Goal: Task Accomplishment & Management: Manage account settings

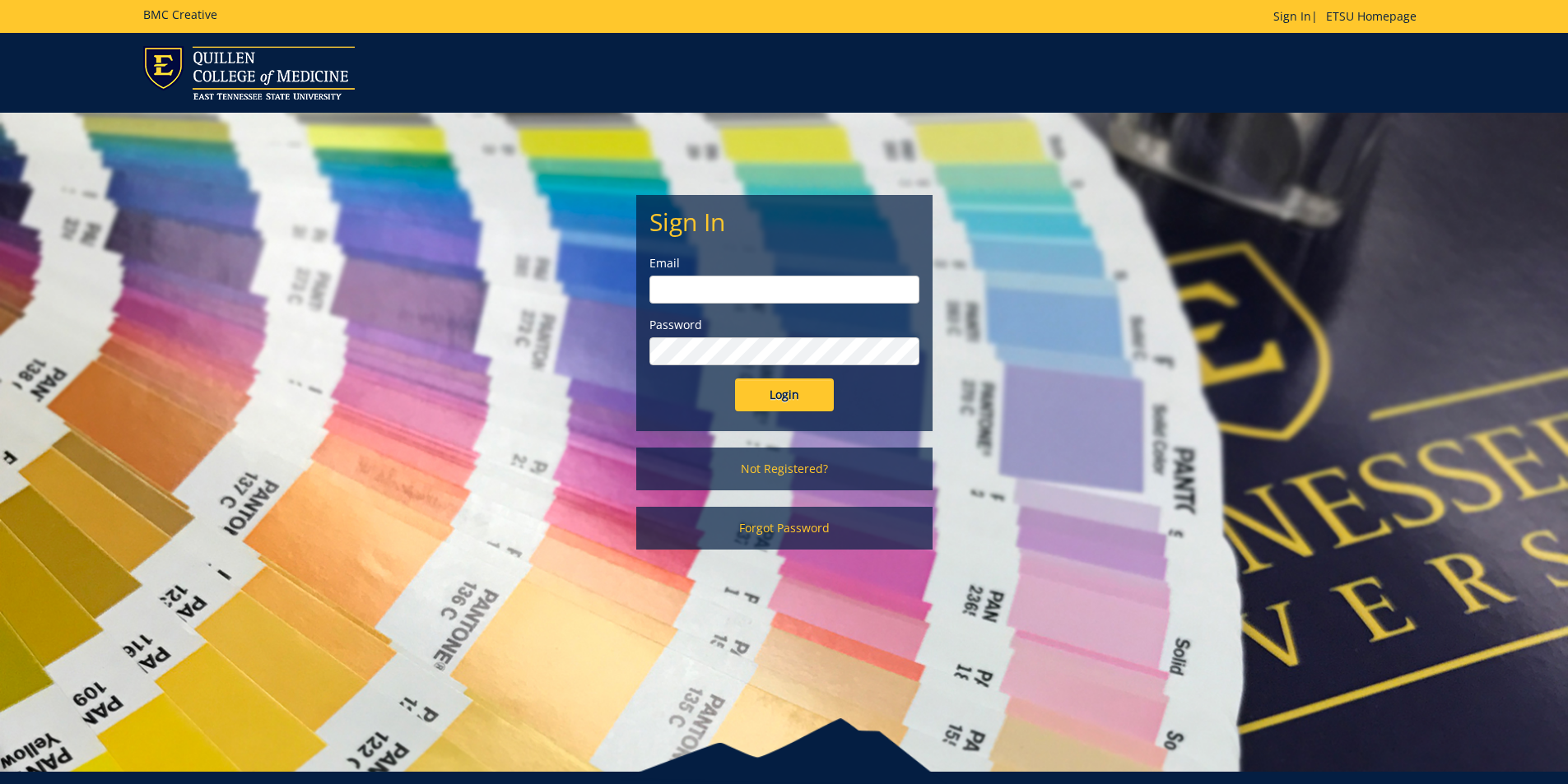
type input "[EMAIL_ADDRESS][DOMAIN_NAME]"
click at [802, 402] on input "Login" at bounding box center [784, 395] width 99 height 33
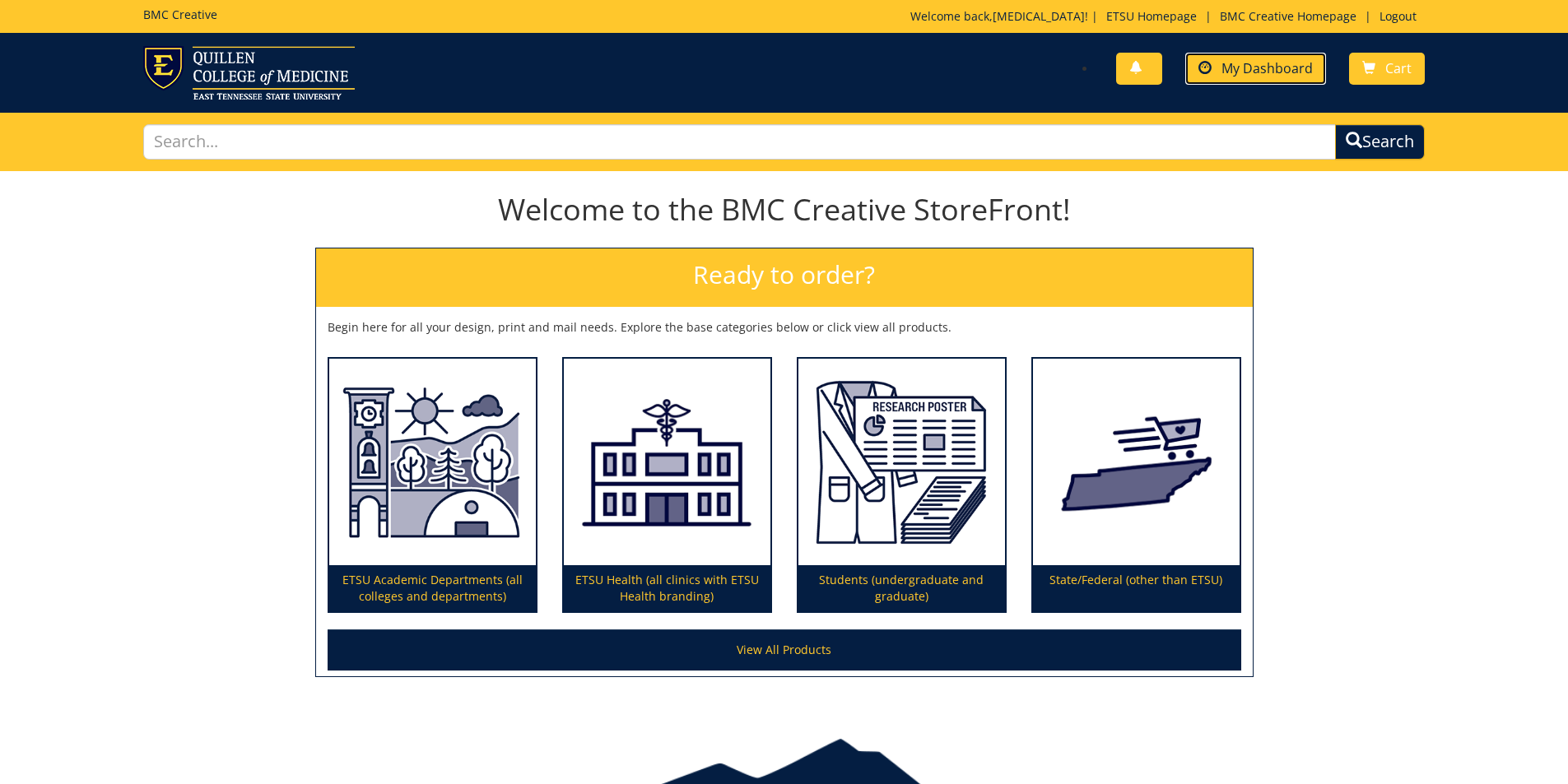
click at [1298, 74] on span "My Dashboard" at bounding box center [1268, 67] width 92 height 18
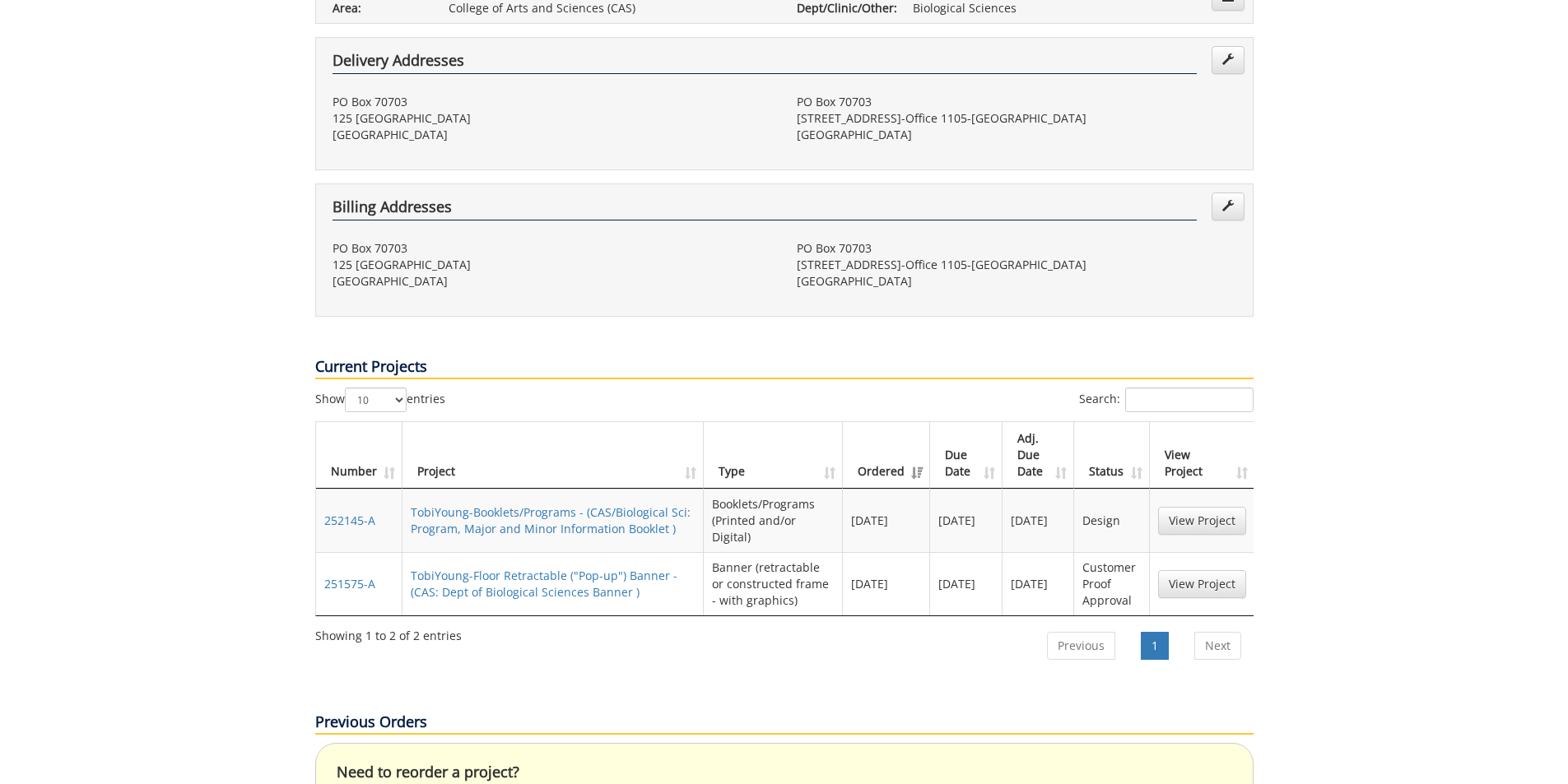
scroll to position [575, 0]
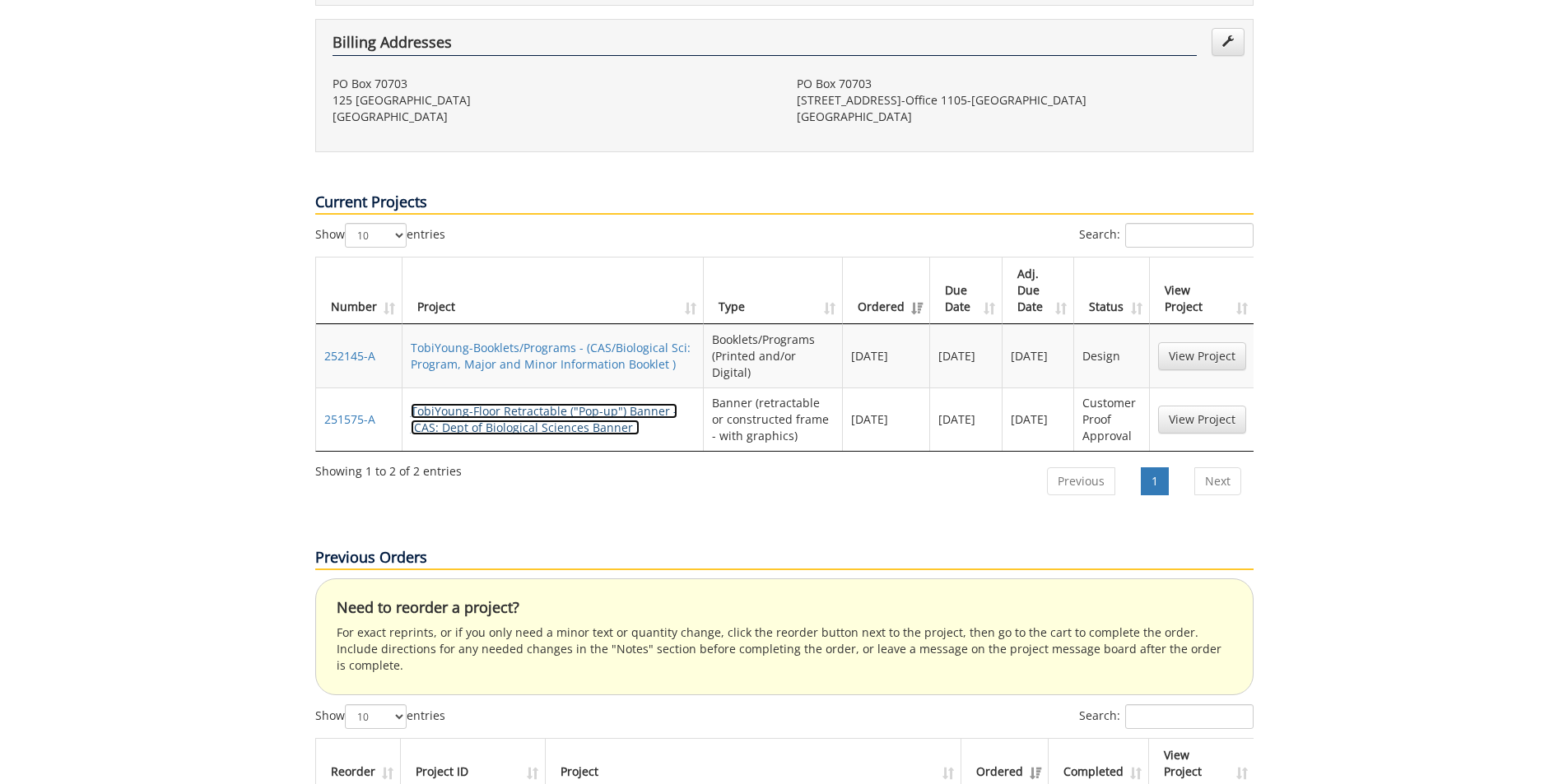
click at [534, 403] on link "TobiYoung-Floor Retractable ("Pop-up") Banner - (CAS: Dept of Biological Scienc…" at bounding box center [544, 419] width 267 height 32
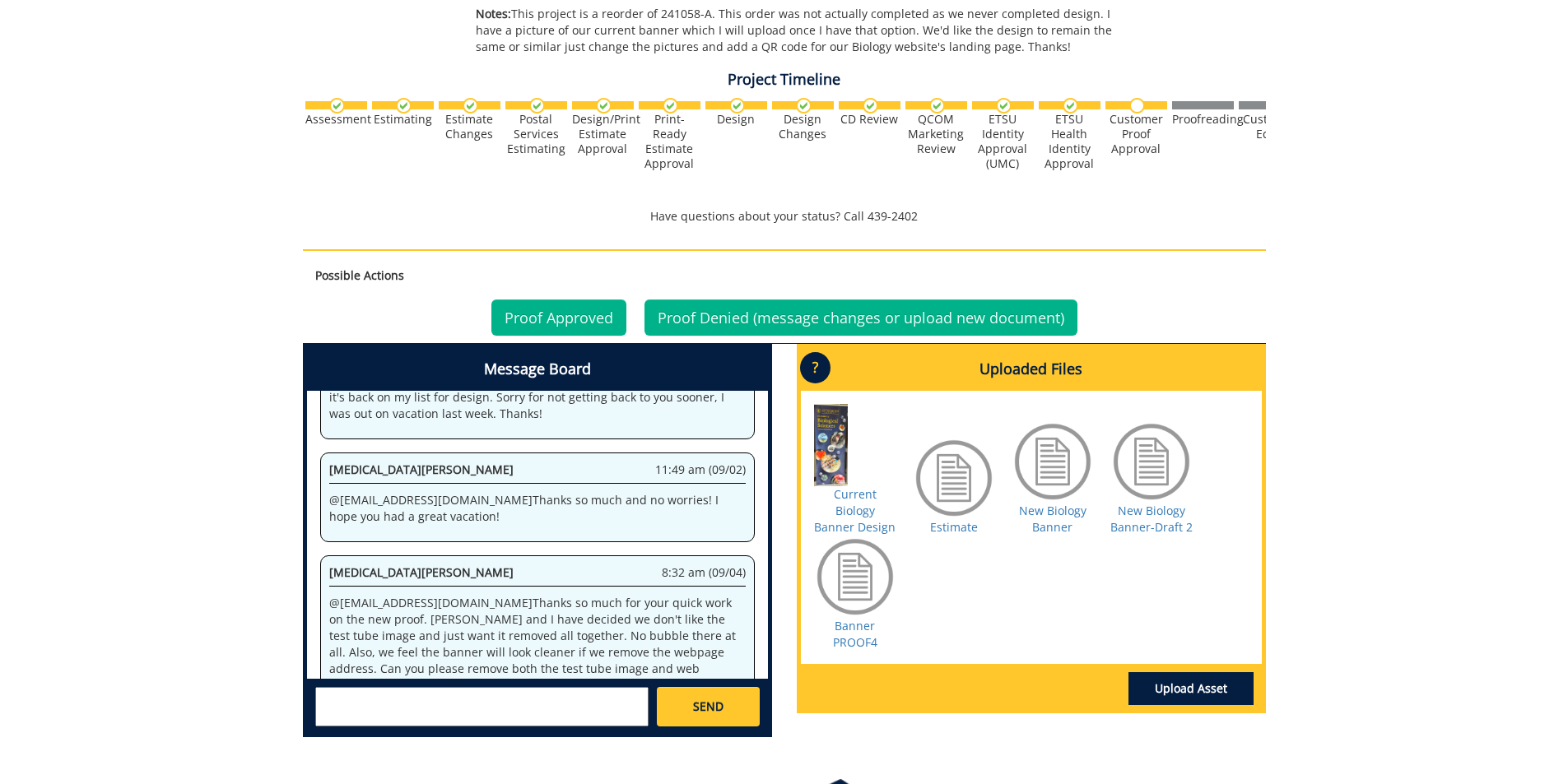
scroll to position [620, 0]
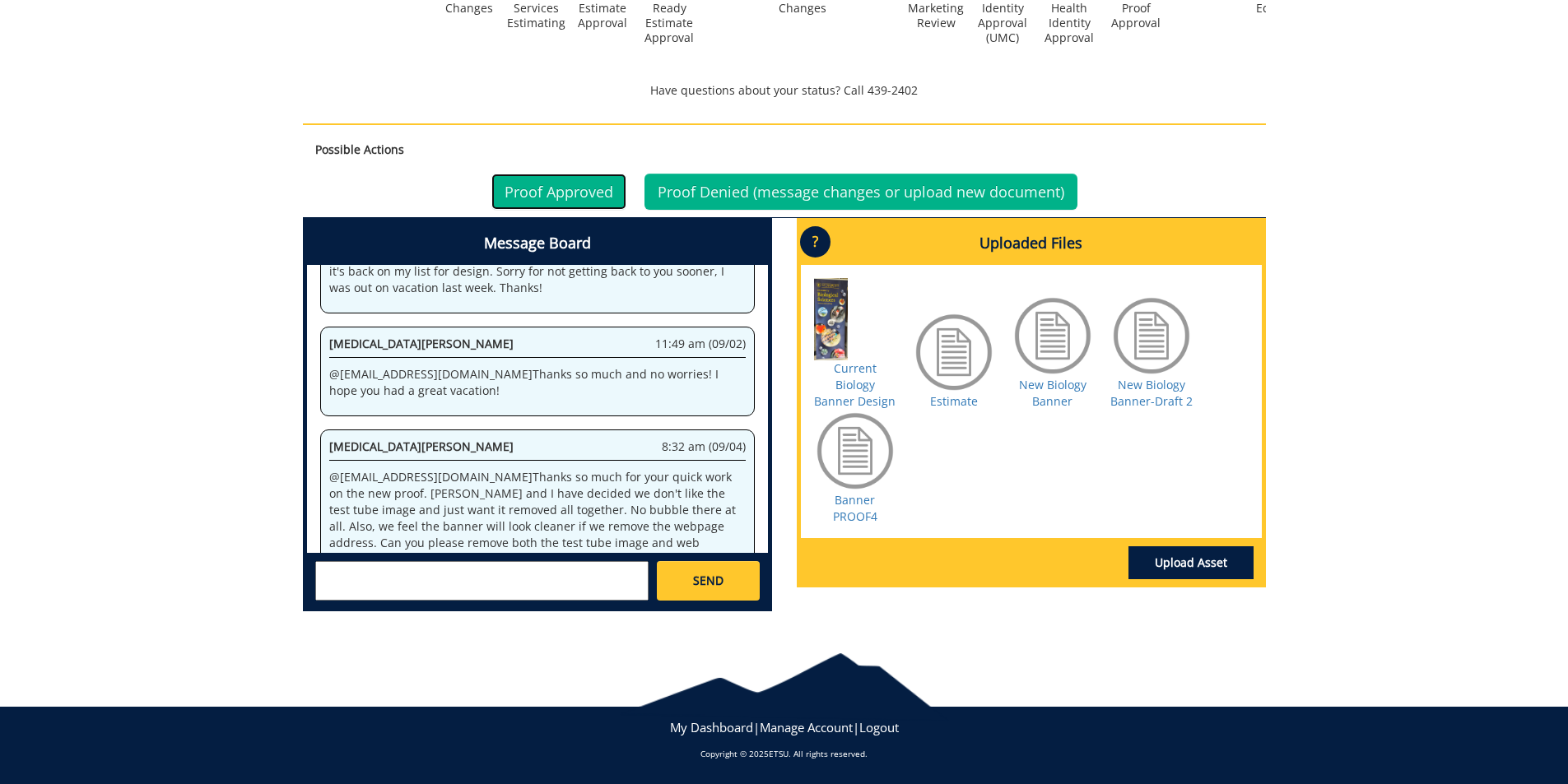
click at [530, 185] on link "Proof Approved" at bounding box center [558, 192] width 135 height 36
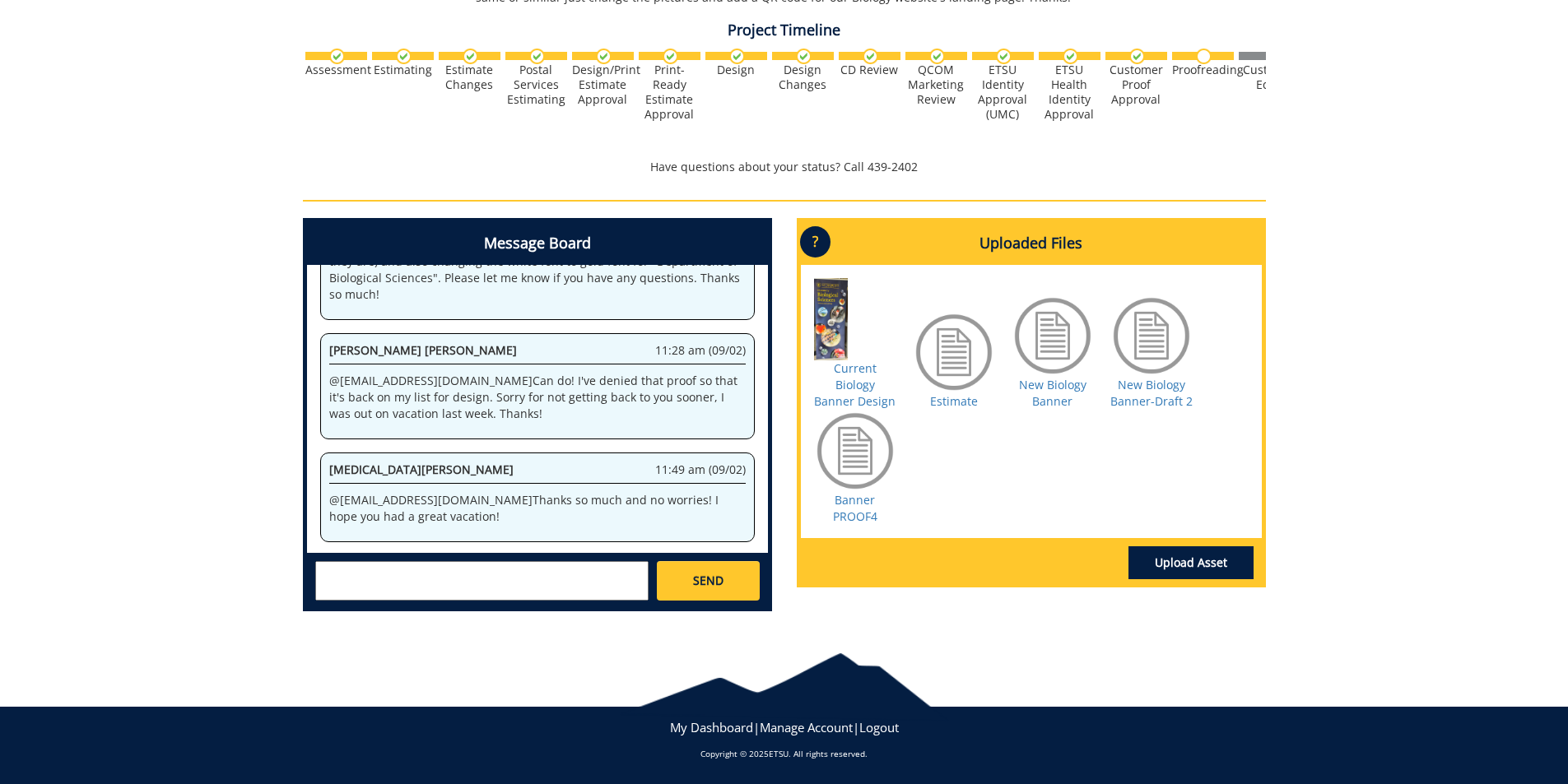
scroll to position [3624, 0]
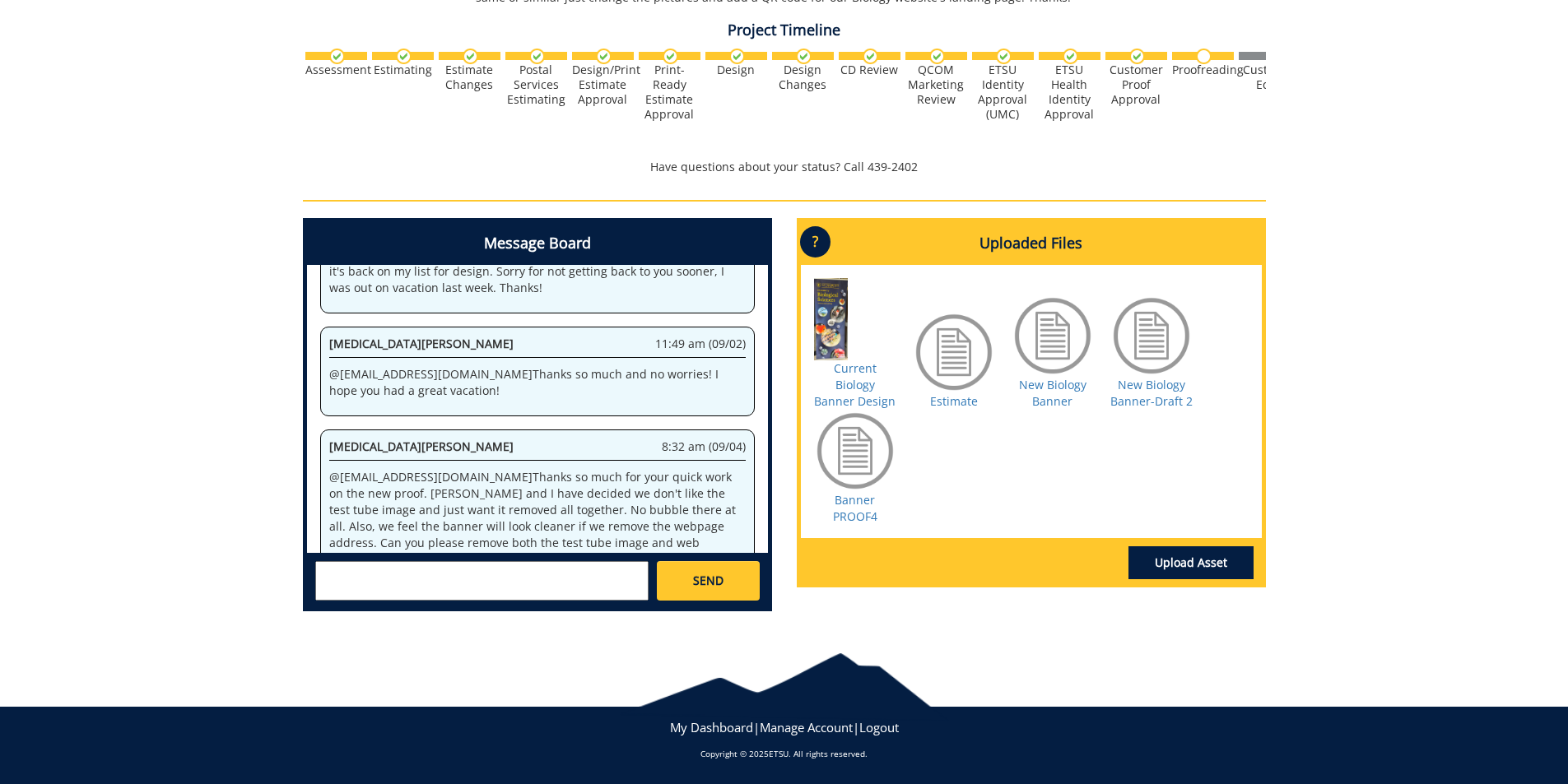
click at [478, 584] on textarea at bounding box center [481, 581] width 333 height 40
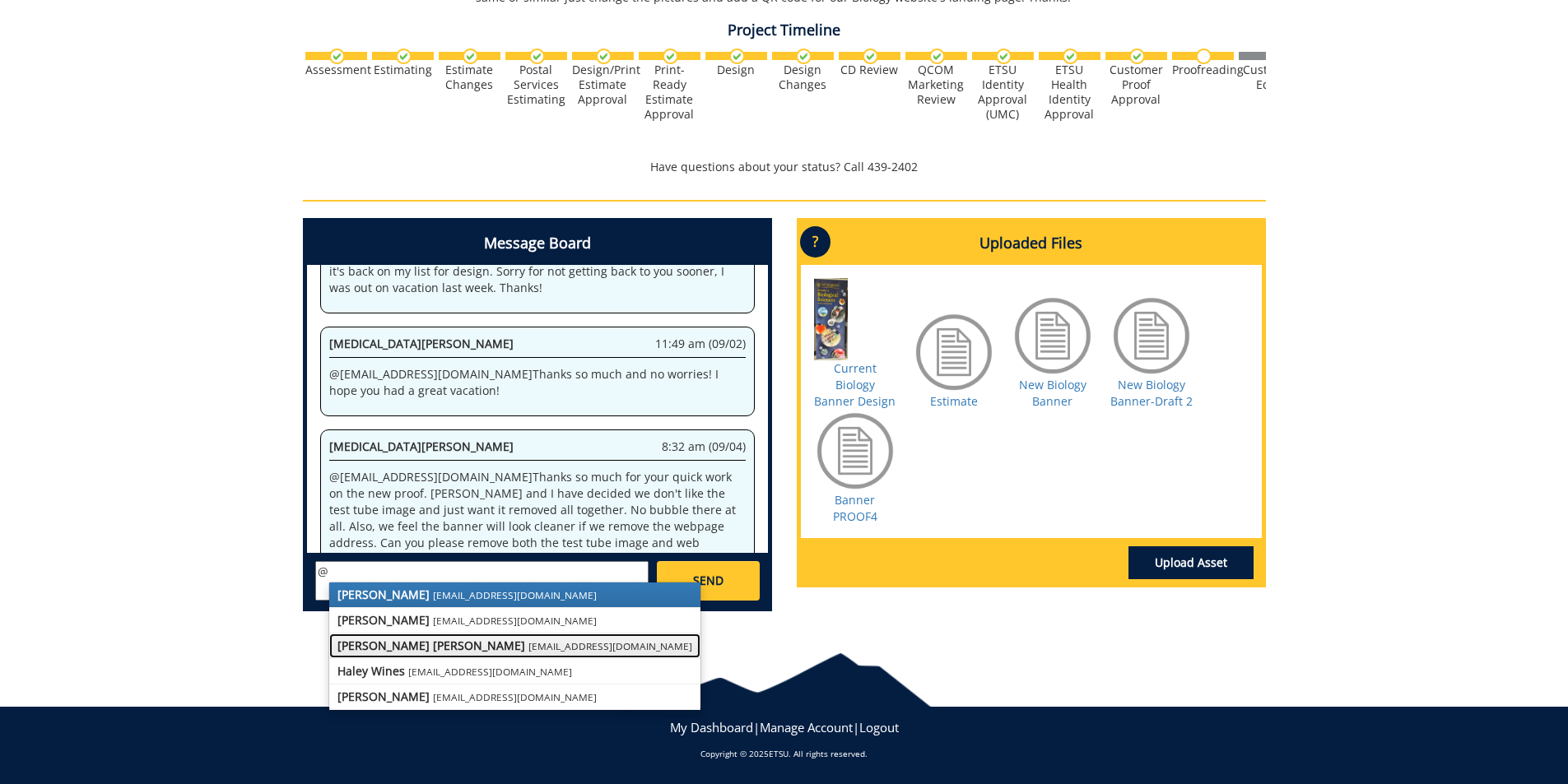
click at [528, 640] on small "[EMAIL_ADDRESS][DOMAIN_NAME]" at bounding box center [610, 646] width 164 height 13
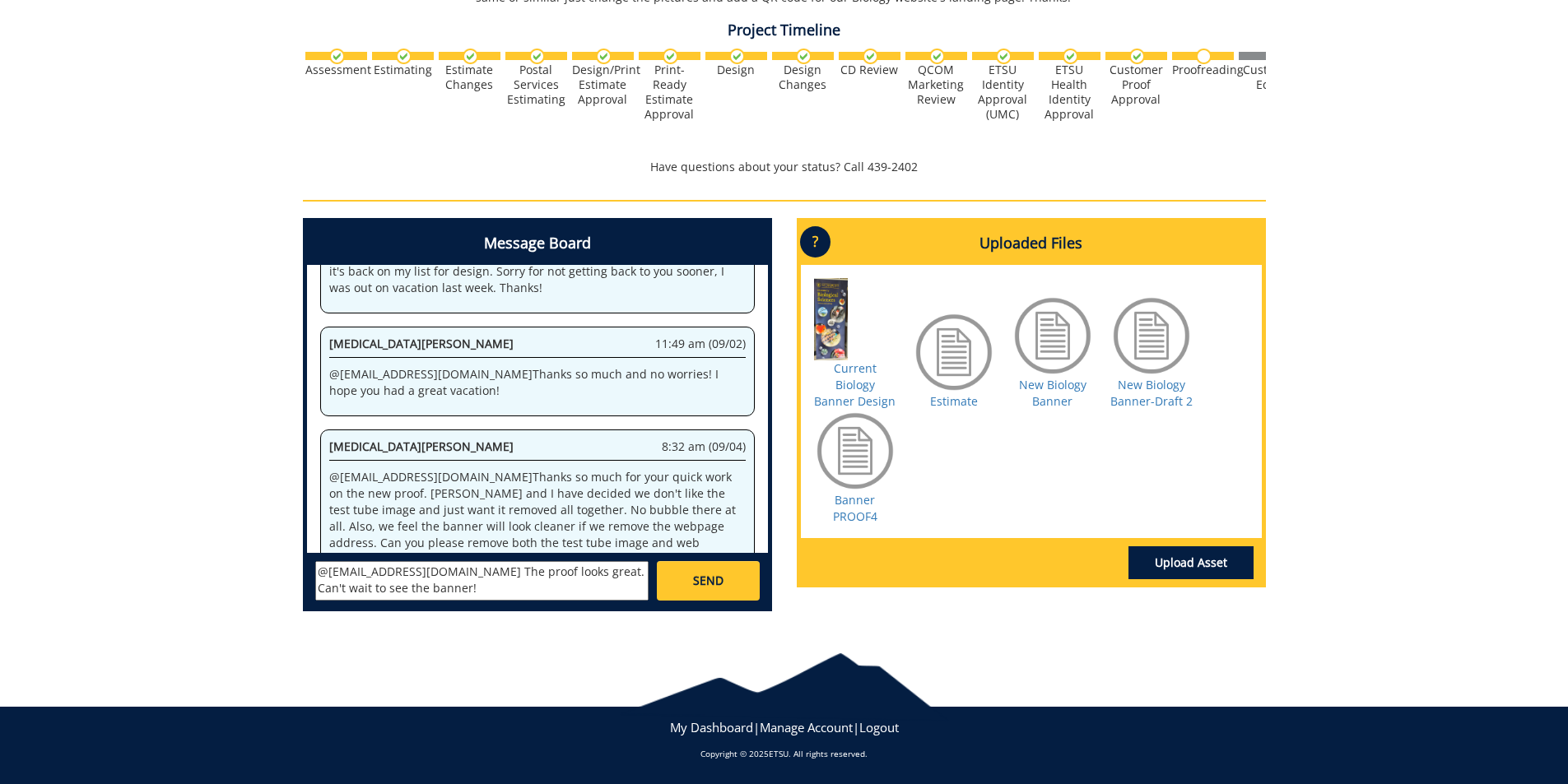
type textarea "@[EMAIL_ADDRESS][DOMAIN_NAME] The proof looks great. Can't wait to see the bann…"
click at [693, 580] on span "SEND" at bounding box center [707, 581] width 30 height 16
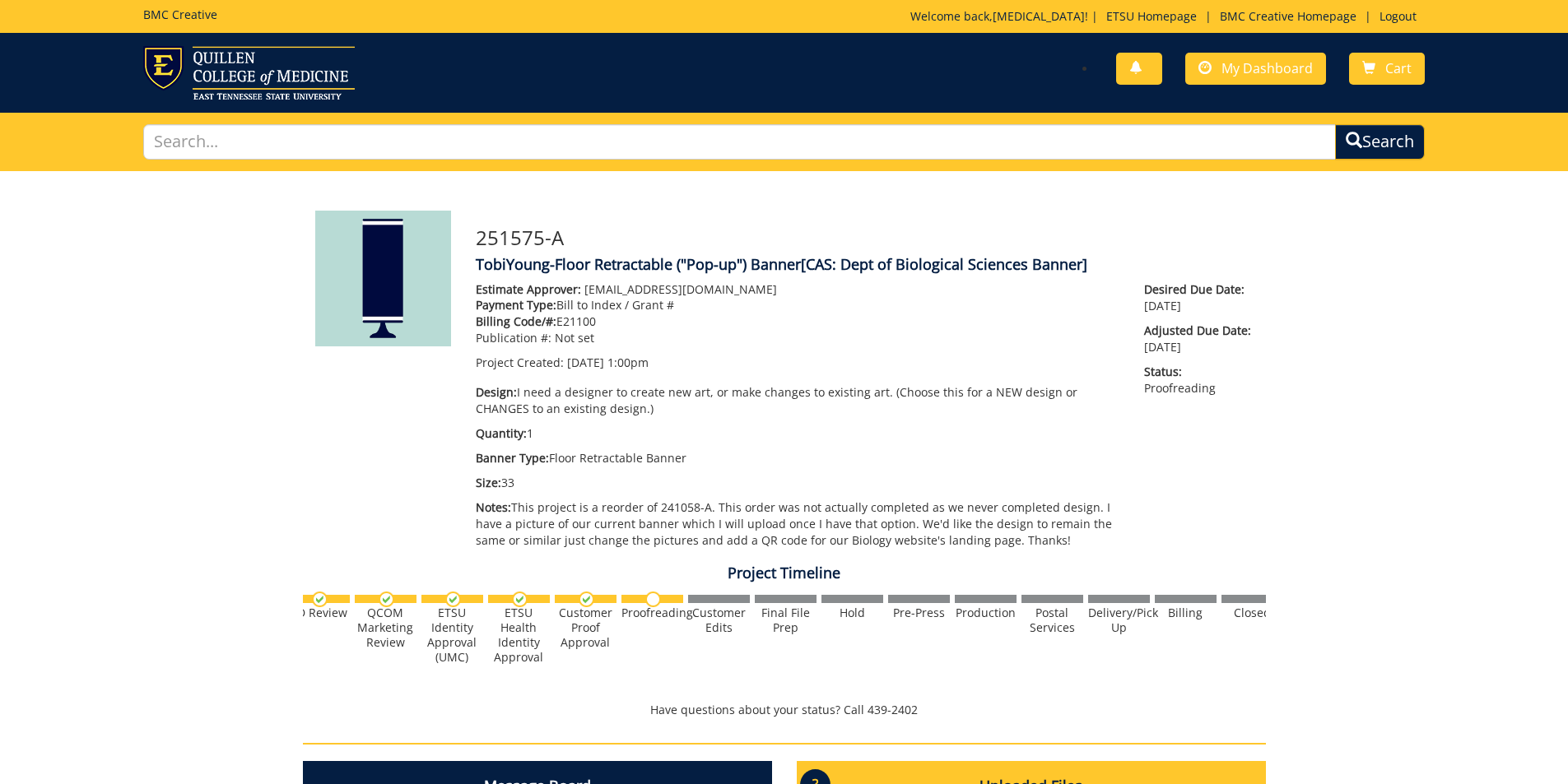
scroll to position [0, 646]
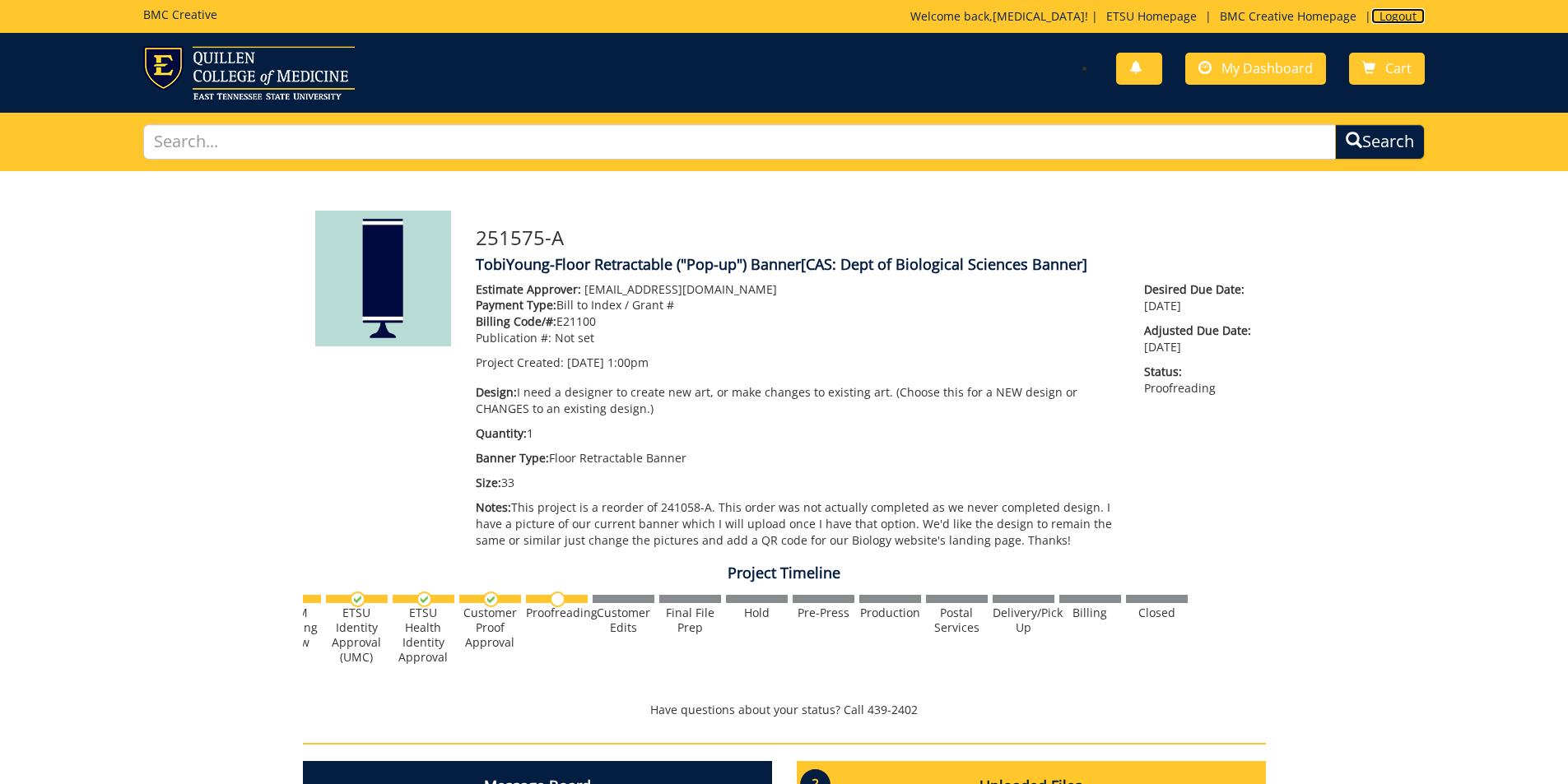
click at [1403, 16] on link "Logout" at bounding box center [1398, 16] width 54 height 16
